Goal: Information Seeking & Learning: Find specific page/section

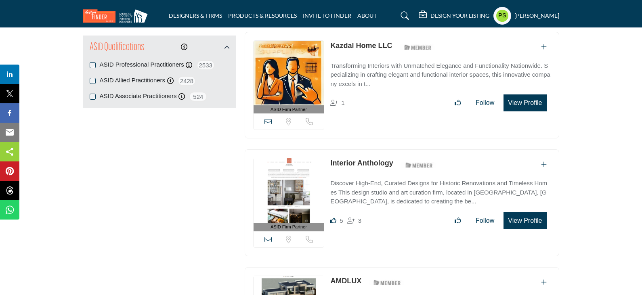
scroll to position [888, 0]
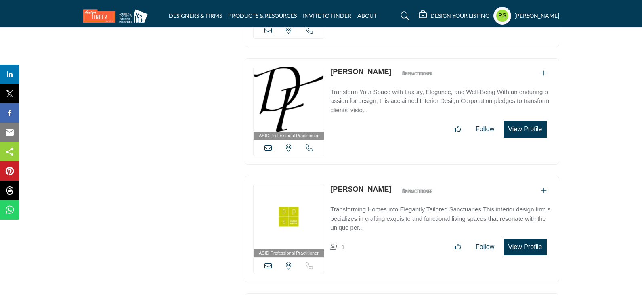
scroll to position [23531, 0]
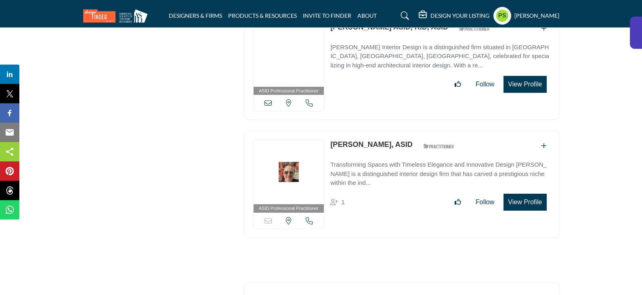
scroll to position [29577, 0]
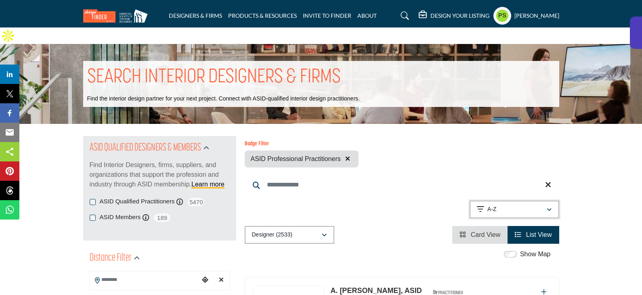
click at [510, 205] on div "A-Z" at bounding box center [511, 210] width 69 height 10
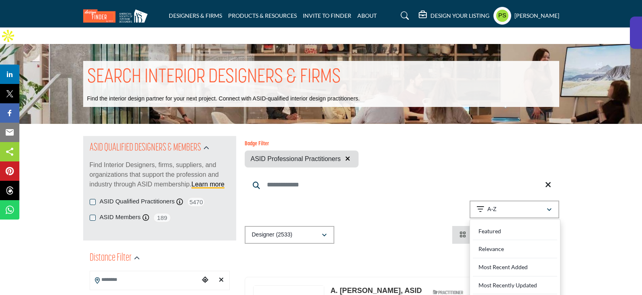
click at [502, 175] on input "Search Keyword" at bounding box center [402, 184] width 314 height 19
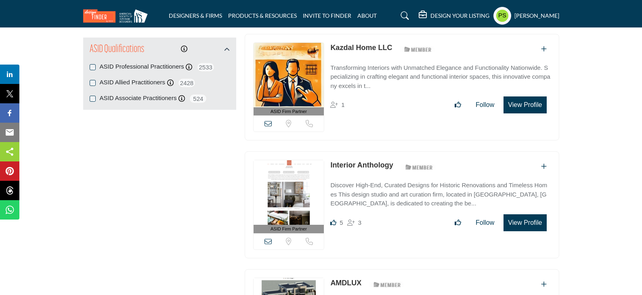
scroll to position [888, 0]
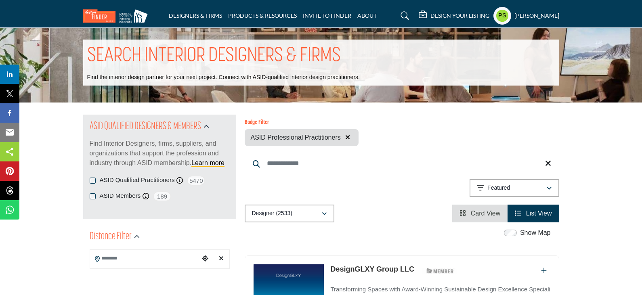
scroll to position [40, 0]
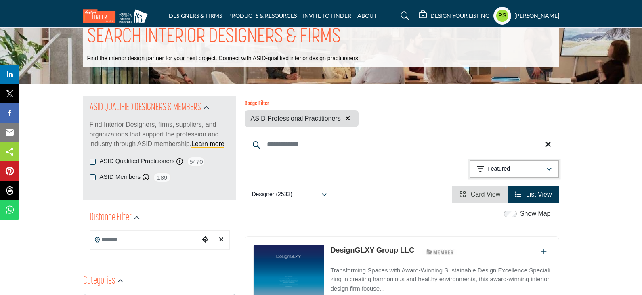
click at [498, 164] on div "Featured" at bounding box center [511, 169] width 69 height 10
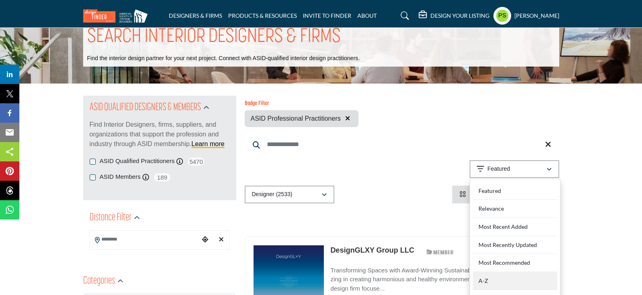
click at [494, 272] on div "A-Z" at bounding box center [515, 281] width 84 height 18
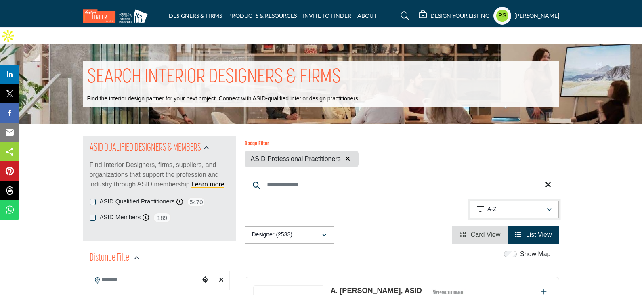
click at [509, 201] on button "A-Z" at bounding box center [514, 210] width 90 height 18
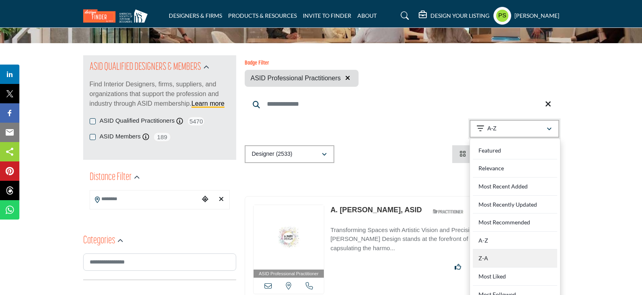
scroll to position [202, 0]
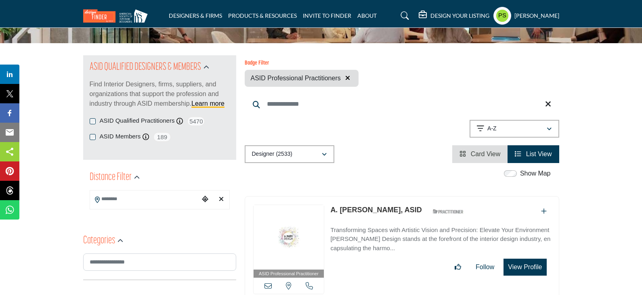
scroll to position [0, 0]
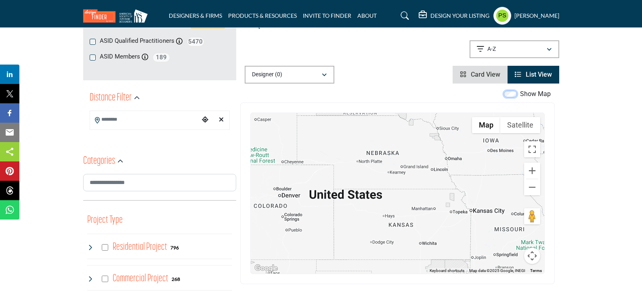
scroll to position [121, 0]
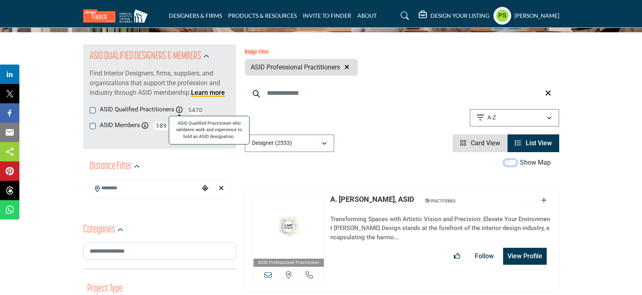
scroll to position [161, 0]
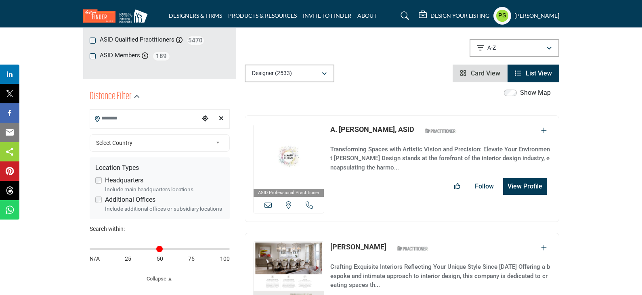
click at [192, 111] on input "Search Location" at bounding box center [144, 119] width 109 height 16
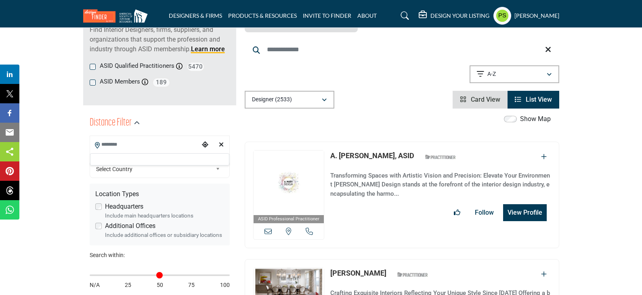
scroll to position [121, 0]
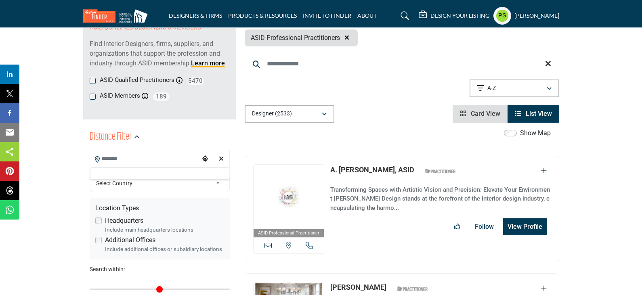
click at [287, 128] on div "Show Map" at bounding box center [397, 133] width 314 height 10
click at [222, 155] on icon "Clear search location" at bounding box center [221, 158] width 5 height 6
type input "***"
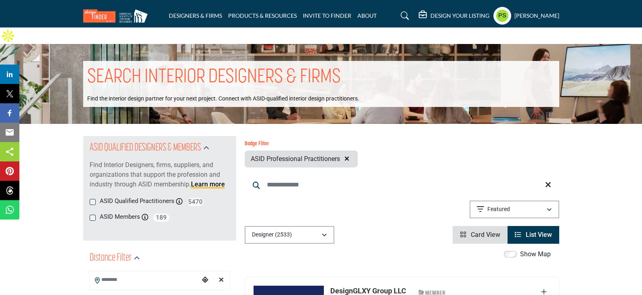
click at [282, 175] on input "Search Keyword" at bounding box center [402, 184] width 314 height 19
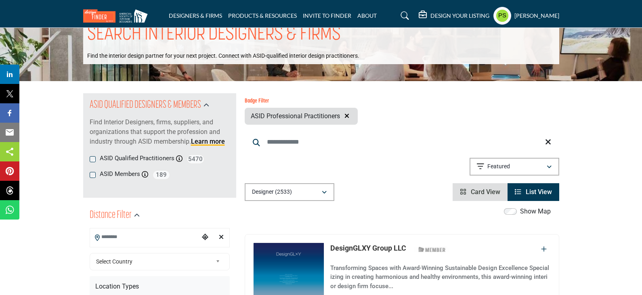
scroll to position [40, 0]
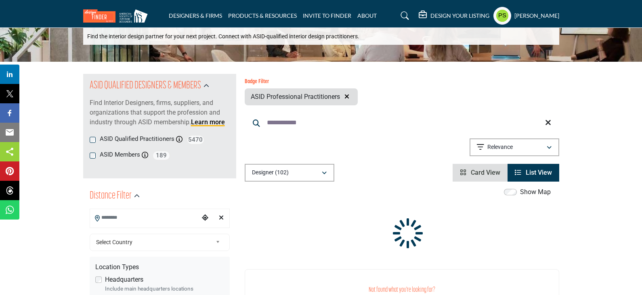
scroll to position [121, 0]
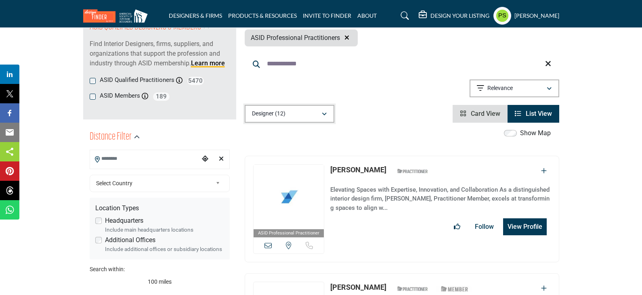
click at [320, 109] on div "Designer (12)" at bounding box center [286, 114] width 69 height 10
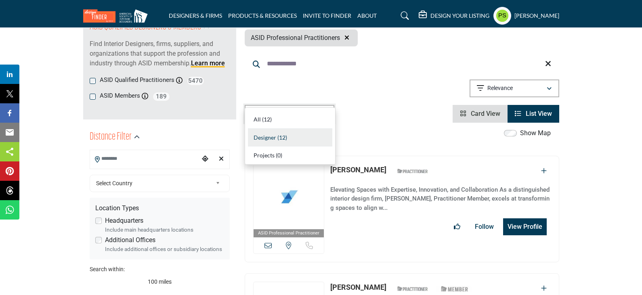
click at [320, 109] on div "Designer (12)" at bounding box center [286, 114] width 69 height 10
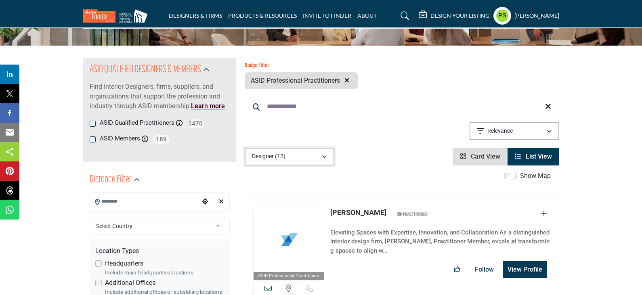
scroll to position [0, 0]
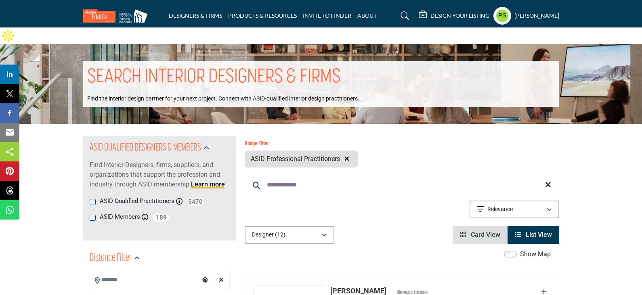
click at [315, 175] on input "**********" at bounding box center [402, 184] width 314 height 19
type input "*"
